Goal: Information Seeking & Learning: Learn about a topic

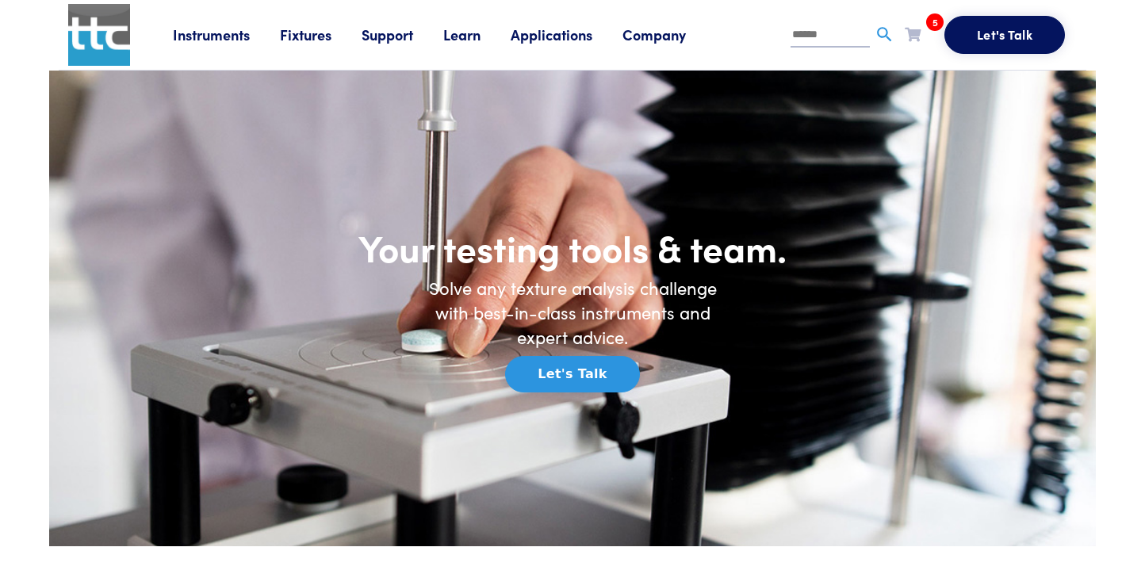
click at [482, 35] on link "Learn" at bounding box center [476, 35] width 67 height 20
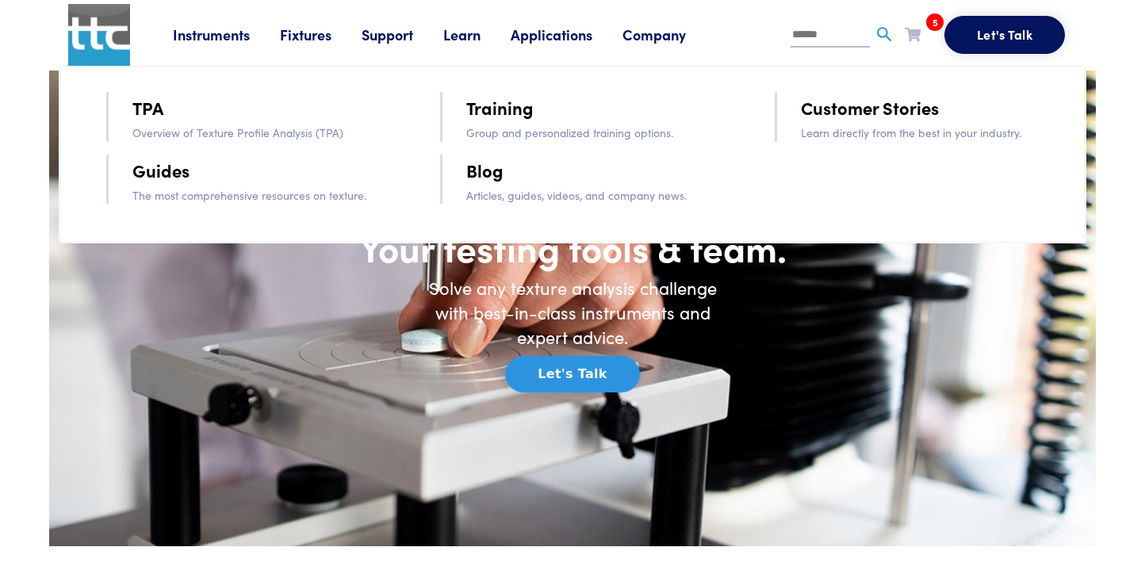
click at [504, 109] on link "Training" at bounding box center [499, 108] width 67 height 28
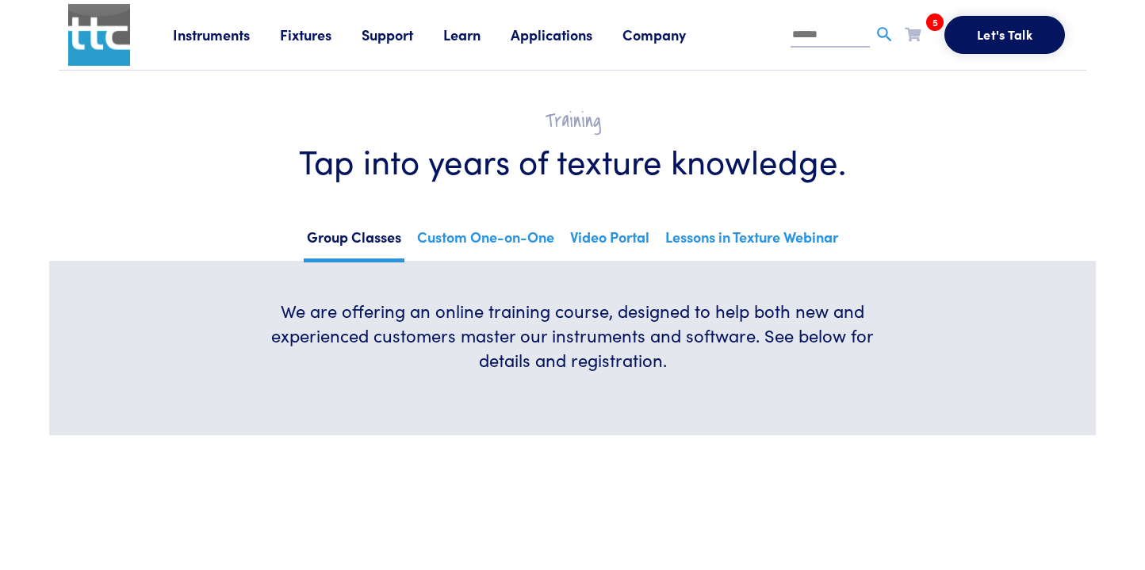
click at [474, 176] on h1 "Tap into years of texture knowledge." at bounding box center [572, 161] width 951 height 42
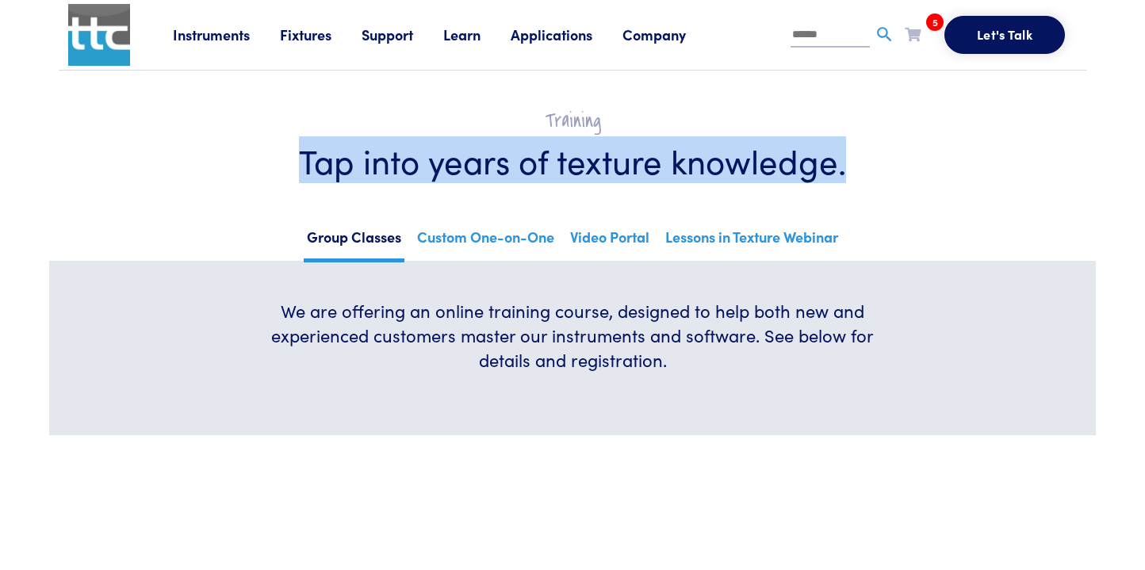
click at [474, 176] on h1 "Tap into years of texture knowledge." at bounding box center [572, 161] width 951 height 42
copy div "Tap into years of texture knowledge."
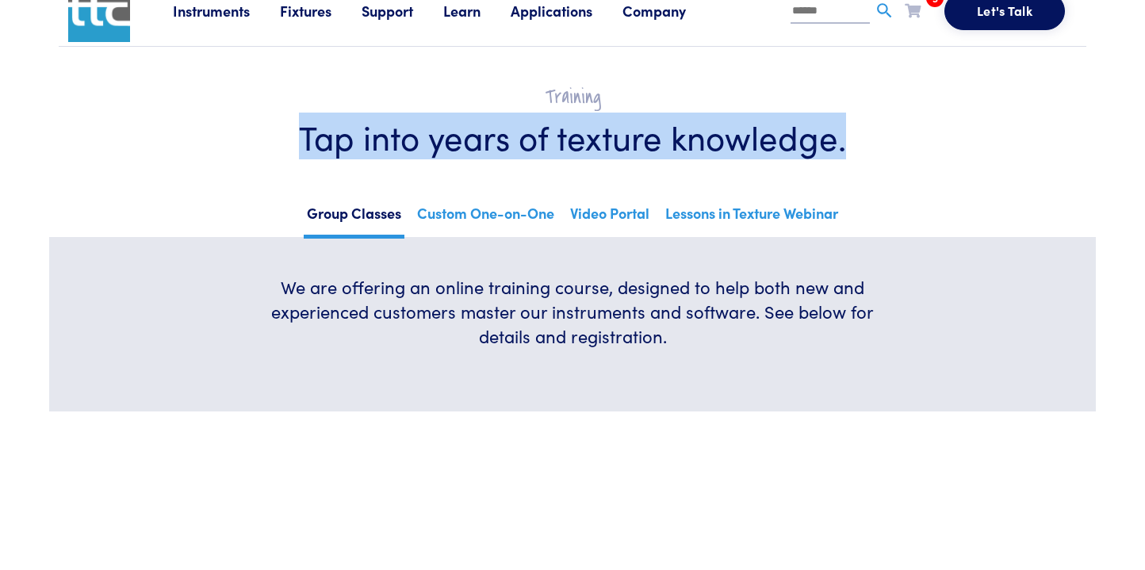
scroll to position [14, 0]
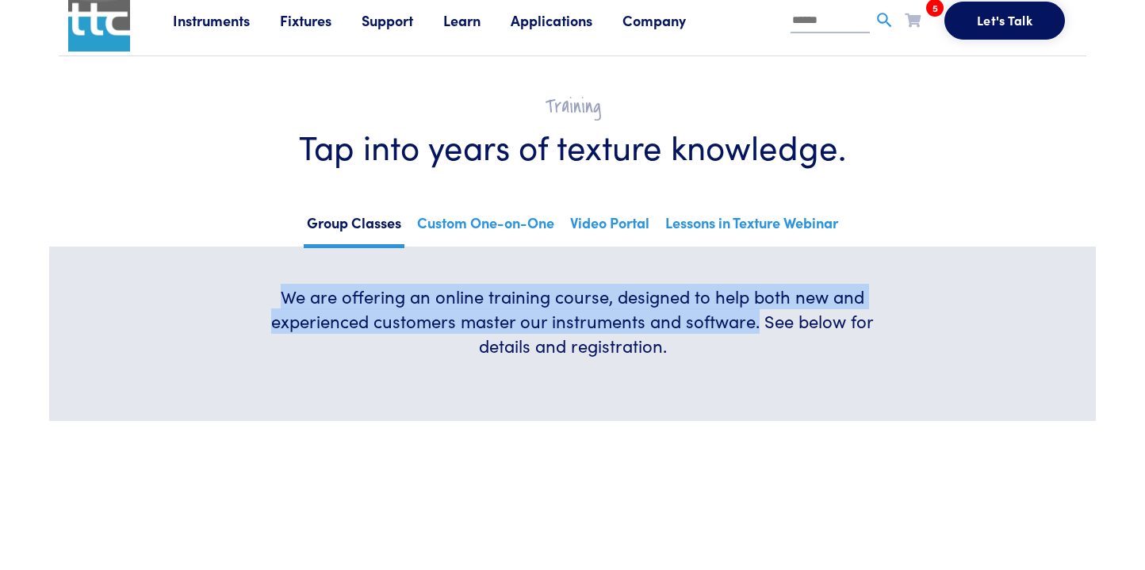
drag, startPoint x: 283, startPoint y: 304, endPoint x: 757, endPoint y: 331, distance: 474.9
click at [757, 331] on h6 "We are offering an online training course, designed to help both new and experi…" at bounding box center [572, 321] width 628 height 73
copy h6 "We are offering an online training course, designed to help both new and experi…"
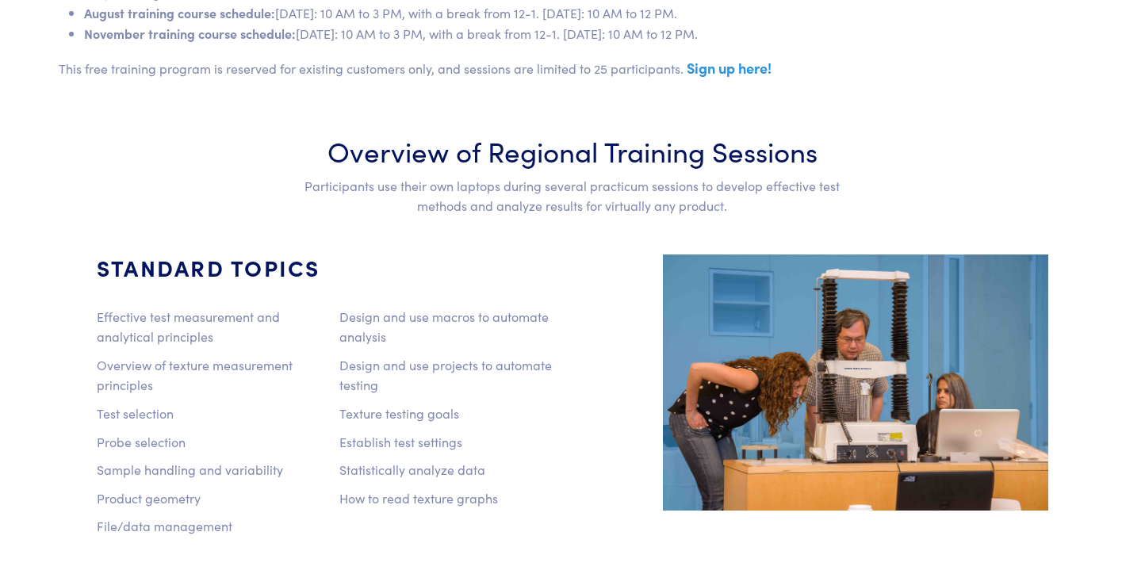
scroll to position [912, 0]
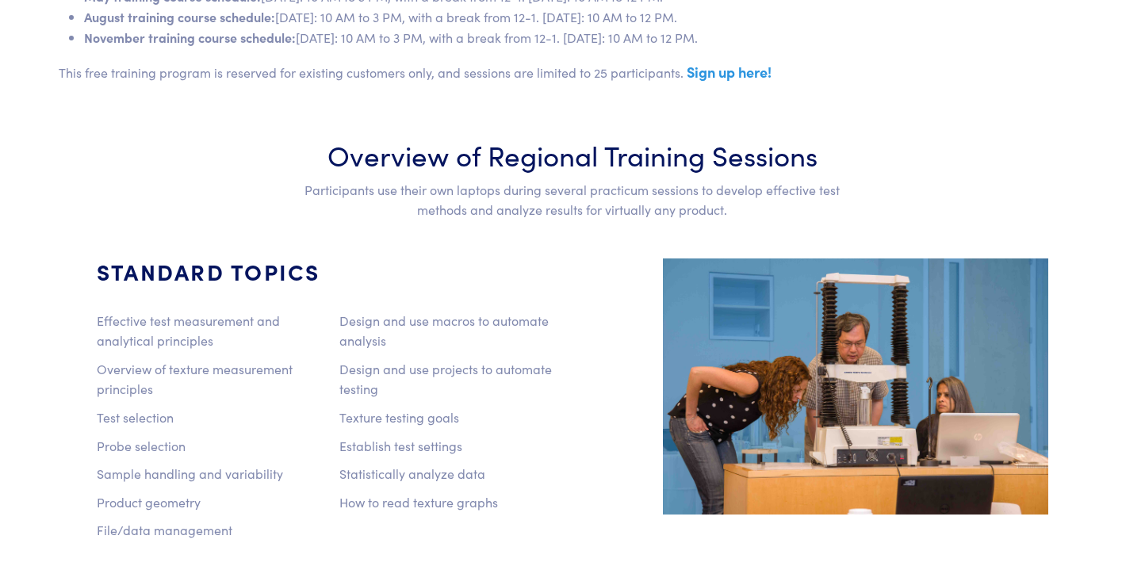
click at [436, 28] on li "August training course schedule: [DATE]: 10 AM to 3 PM, with a break from 12-1.…" at bounding box center [585, 17] width 1002 height 21
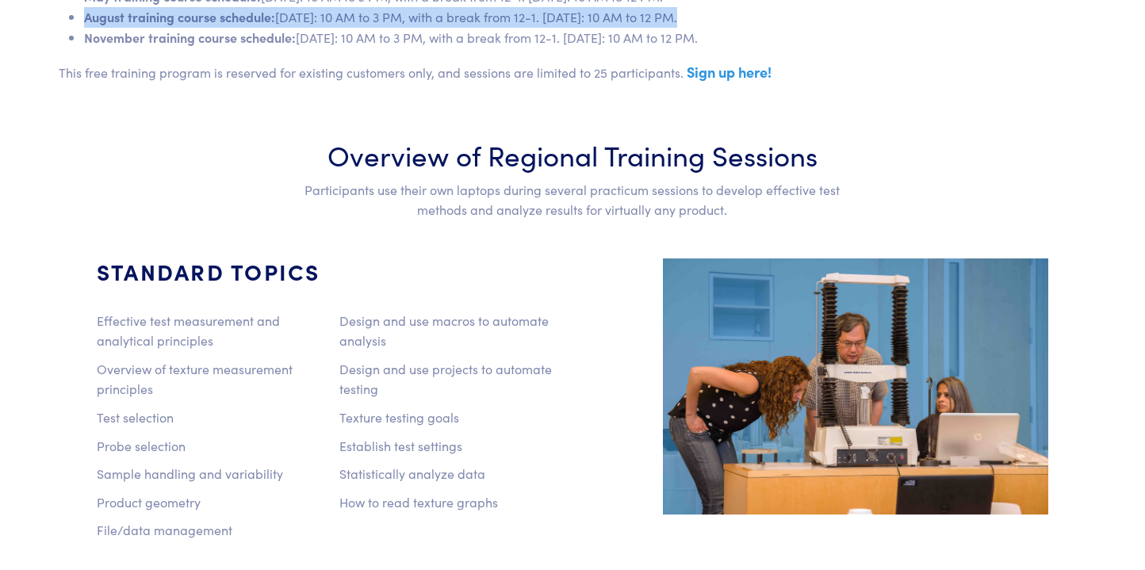
click at [436, 28] on li "August training course schedule: [DATE]: 10 AM to 3 PM, with a break from 12-1.…" at bounding box center [585, 17] width 1002 height 21
copy ul "August training course schedule: [DATE]: 10 AM to 3 PM, with a break from 12-1.…"
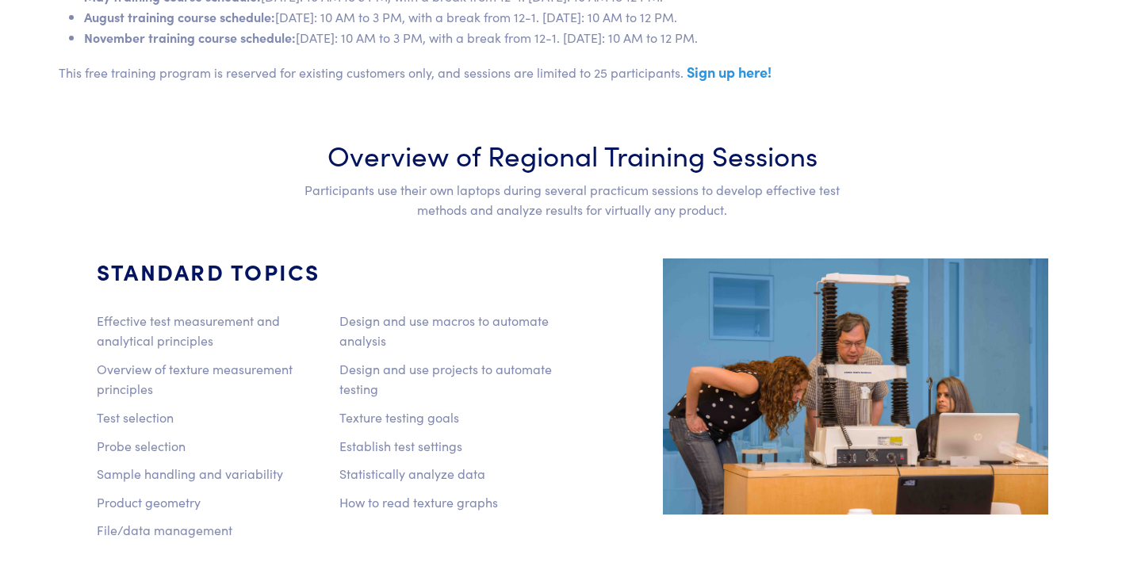
click at [203, 46] on span "November training course schedule:" at bounding box center [190, 37] width 212 height 17
drag, startPoint x: 926, startPoint y: 67, endPoint x: 89, endPoint y: 38, distance: 837.7
click at [89, 38] on ul "March training course schedule: [DATE]: 10 AM to 3 PM, with a break from 12-1. …" at bounding box center [572, 7] width 1027 height 81
copy ul "August training course schedule: [DATE]: 10 AM to 3 PM, with a break from 12-1.…"
